Goal: Task Accomplishment & Management: Use online tool/utility

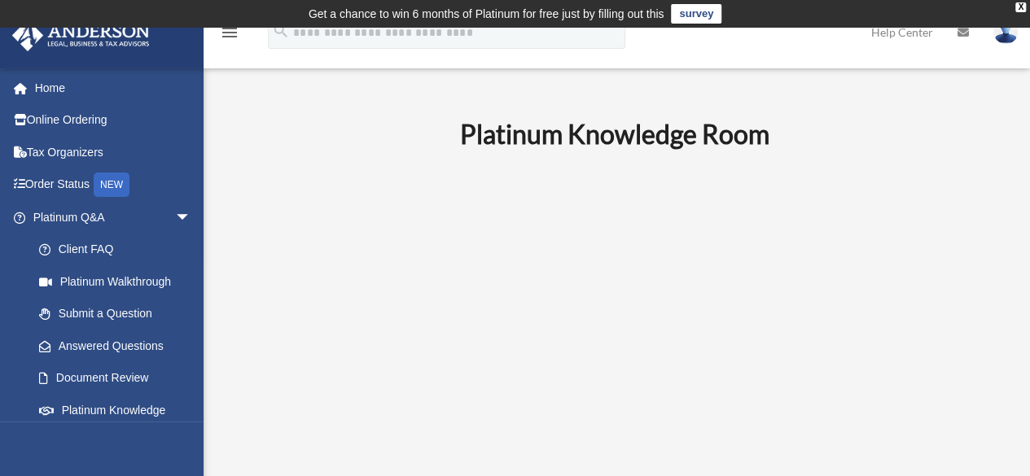
click at [175, 211] on span "arrow_drop_down" at bounding box center [191, 217] width 33 height 33
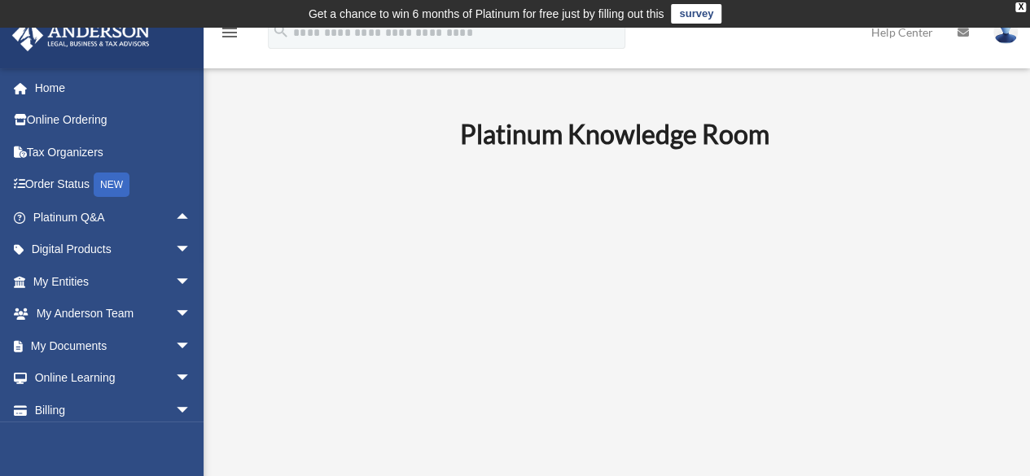
click at [175, 344] on span "arrow_drop_down" at bounding box center [191, 346] width 33 height 33
click at [68, 382] on link "Box" at bounding box center [119, 378] width 193 height 33
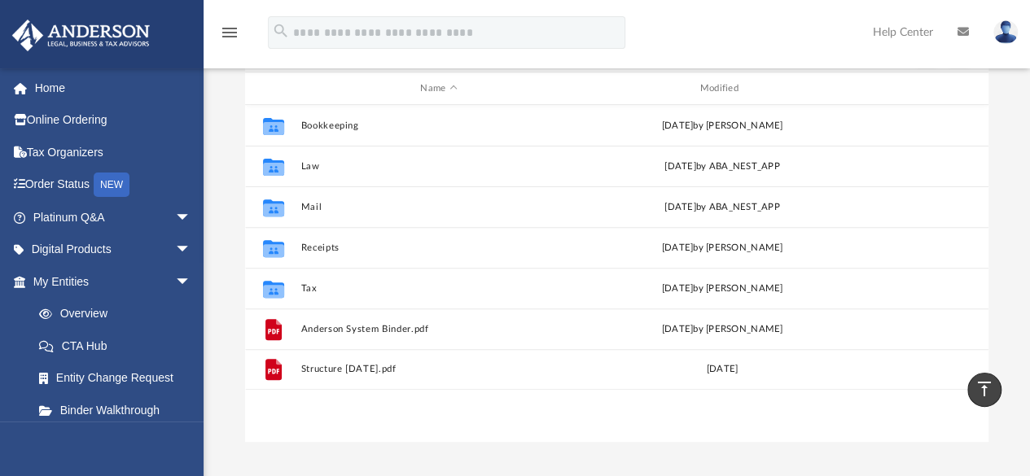
scroll to position [192, 0]
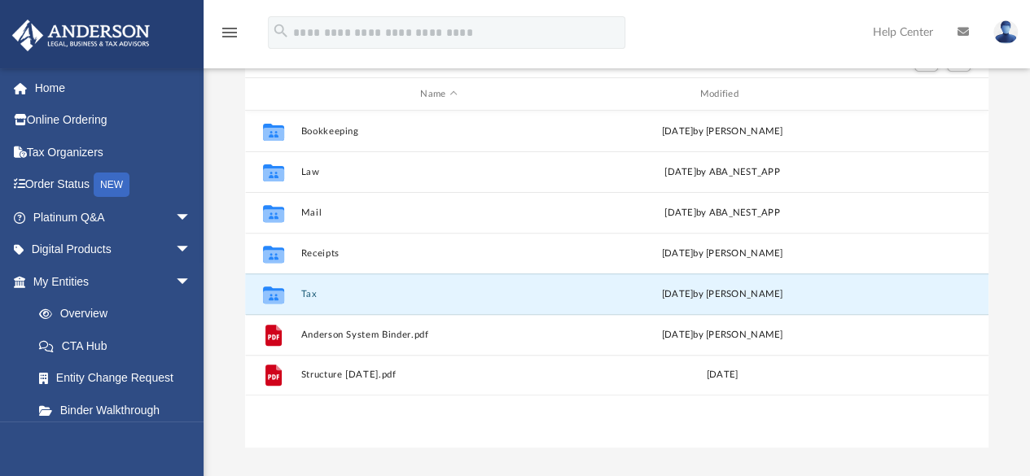
click at [306, 292] on button "Tax" at bounding box center [438, 294] width 276 height 11
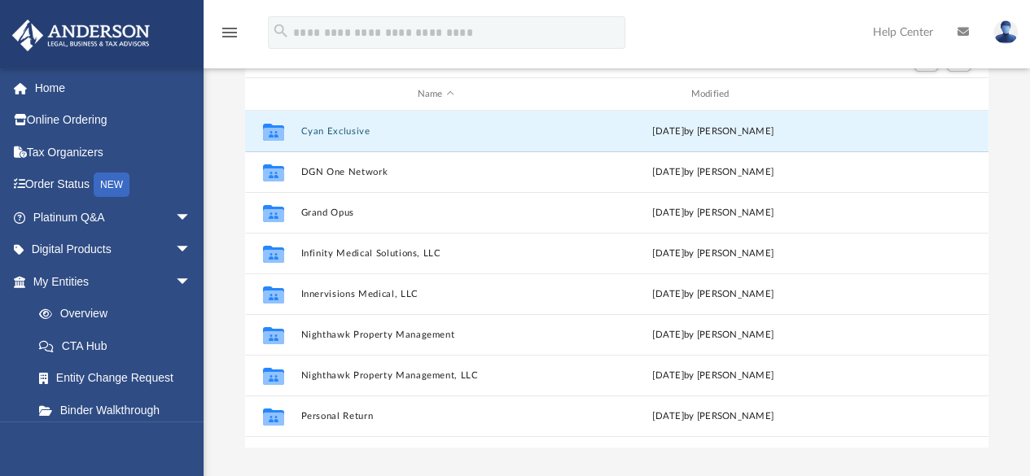
click at [349, 126] on button "Cyan Exclusive" at bounding box center [435, 131] width 270 height 11
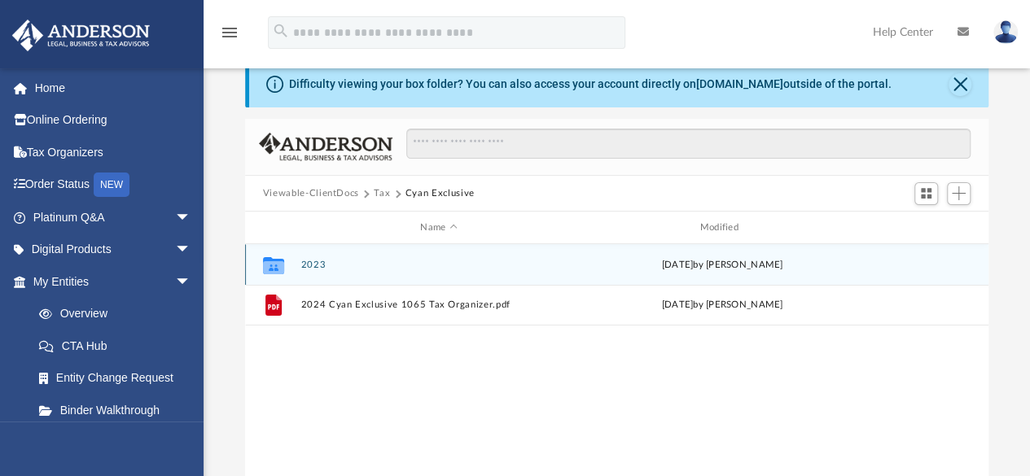
scroll to position [47, 0]
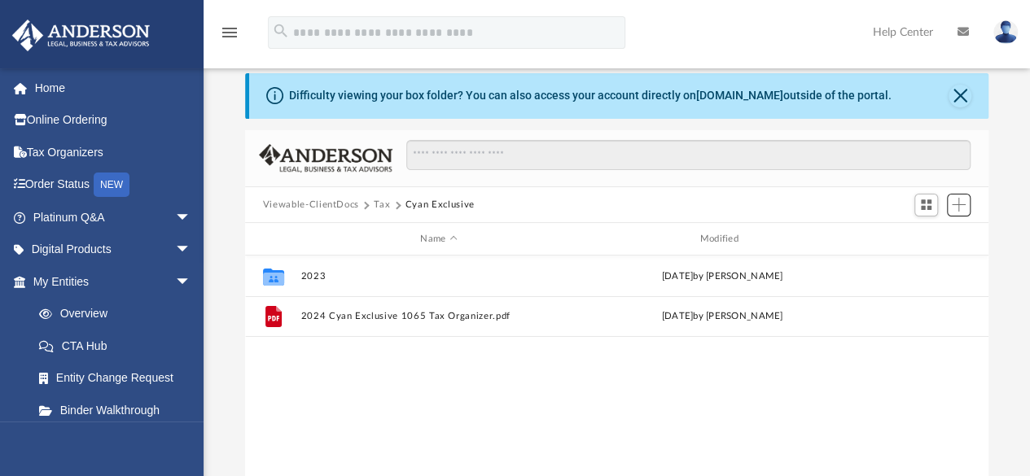
click at [959, 202] on span "Add" at bounding box center [959, 205] width 14 height 14
click at [914, 238] on li "Upload" at bounding box center [936, 237] width 52 height 17
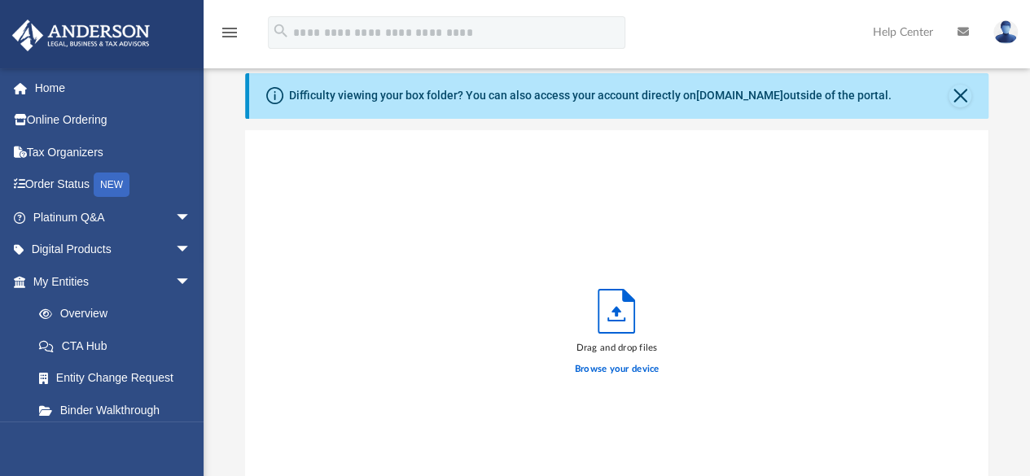
scroll to position [401, 731]
click at [601, 363] on label "Browse your device" at bounding box center [617, 369] width 85 height 15
click at [0, 0] on input "Browse your device" at bounding box center [0, 0] width 0 height 0
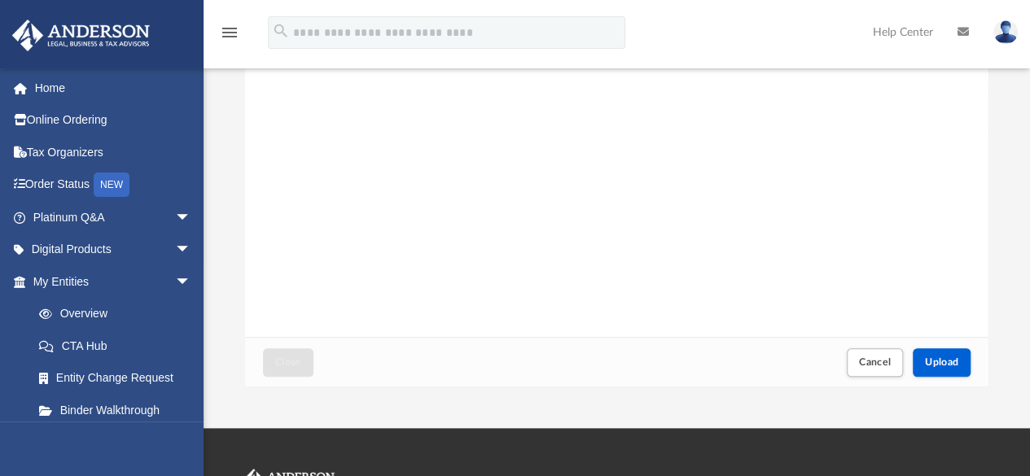
scroll to position [256, 0]
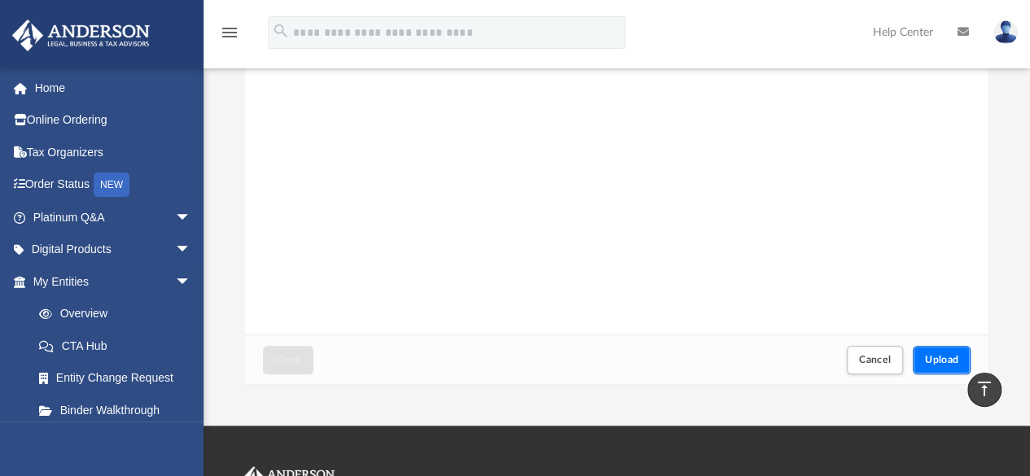
click at [936, 355] on span "Upload" at bounding box center [942, 360] width 34 height 10
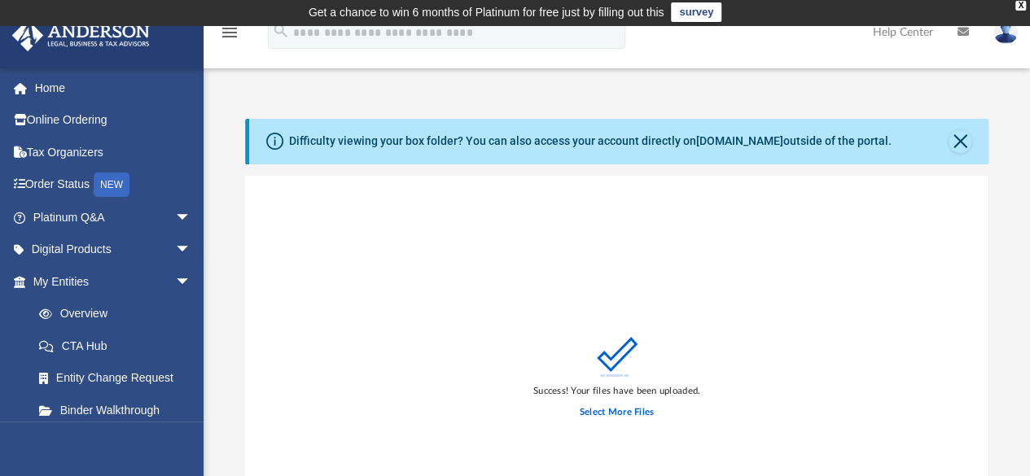
scroll to position [1, 0]
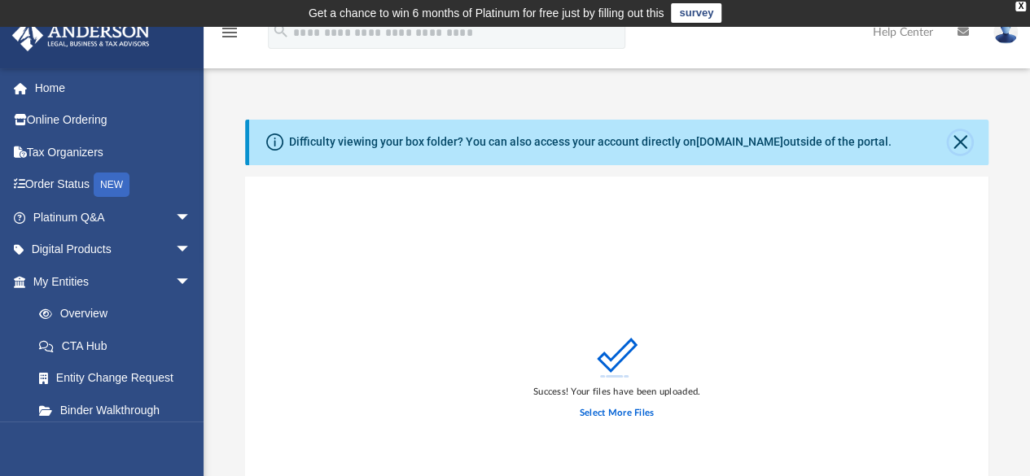
click at [958, 133] on button "Close" at bounding box center [960, 142] width 23 height 23
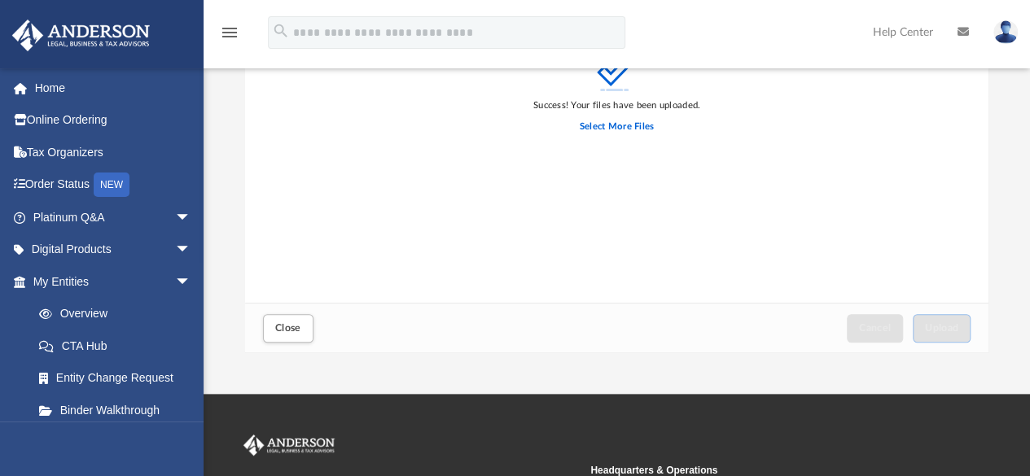
scroll to position [248, 0]
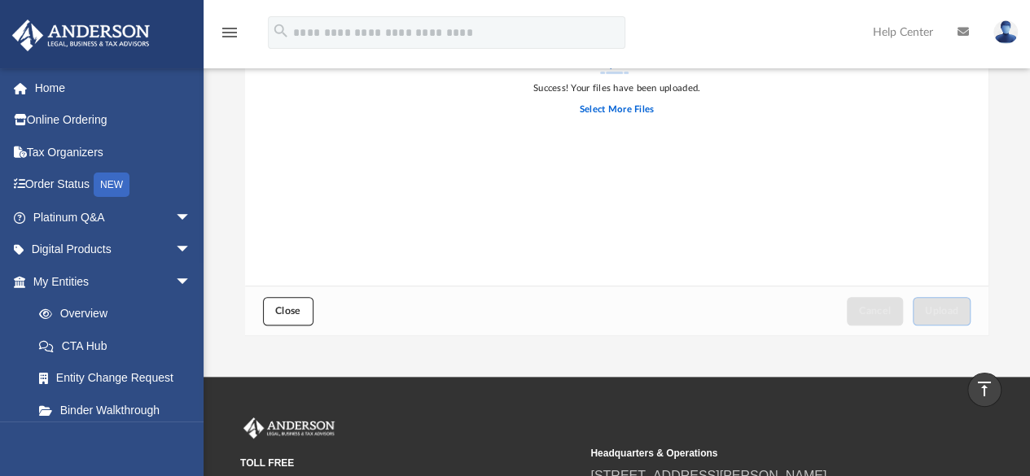
click at [289, 311] on span "Close" at bounding box center [288, 311] width 26 height 10
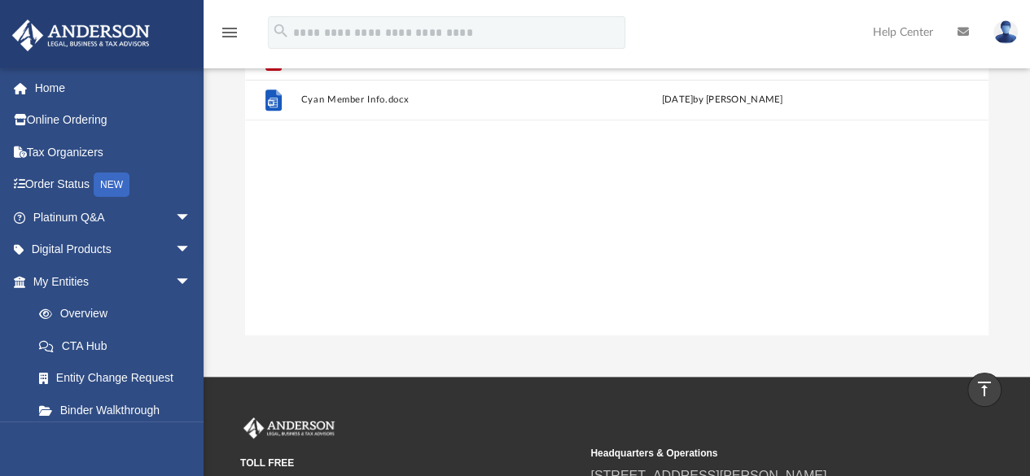
scroll to position [0, 0]
